Goal: Information Seeking & Learning: Stay updated

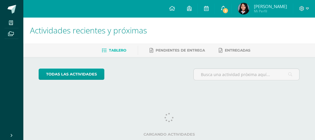
click at [225, 7] on icon at bounding box center [223, 8] width 5 height 5
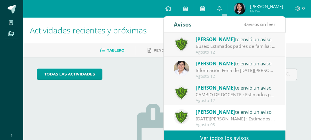
click at [239, 95] on div "CAMBIO DE DOCENTE : Estimados padres de familia reciban un cordial saludo, envi…" at bounding box center [236, 94] width 80 height 7
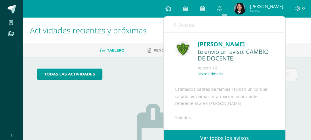
click at [174, 23] on icon at bounding box center [175, 24] width 2 height 5
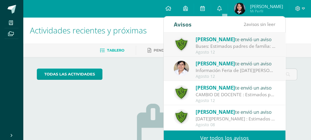
click at [230, 67] on div "Información Feria de [DATE][PERSON_NAME] : Buena tarde, les compartimos informa…" at bounding box center [236, 70] width 80 height 7
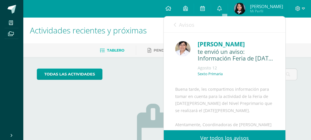
scroll to position [78, 0]
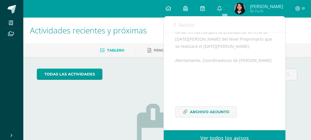
click at [175, 26] on icon at bounding box center [175, 24] width 2 height 5
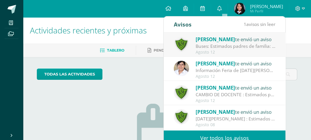
click at [221, 49] on div "Buses: Estimados padres de familia: Les informamos que las rutas de buses 4, 6 …" at bounding box center [236, 46] width 80 height 7
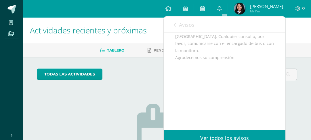
click at [175, 24] on icon at bounding box center [175, 24] width 2 height 5
